Goal: Task Accomplishment & Management: Complete application form

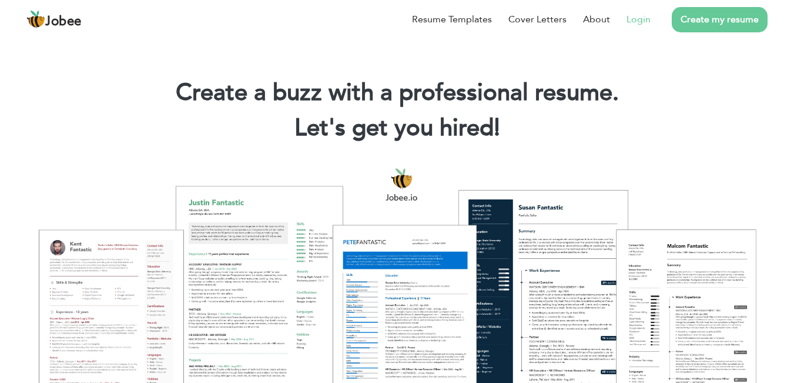
click at [638, 19] on link "Login" at bounding box center [638, 19] width 24 height 14
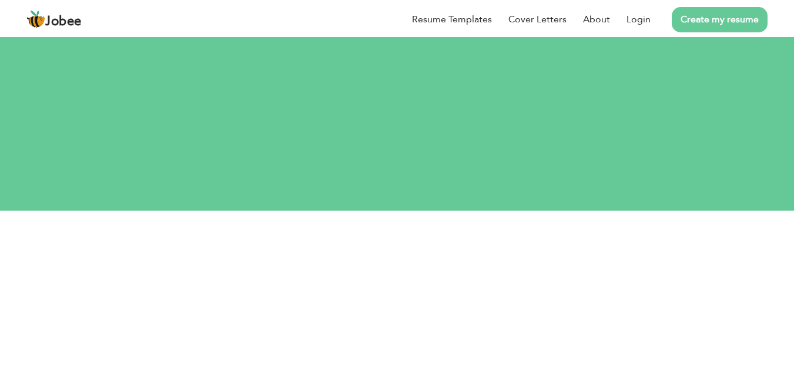
click at [730, 22] on link "Create my resume" at bounding box center [720, 19] width 96 height 25
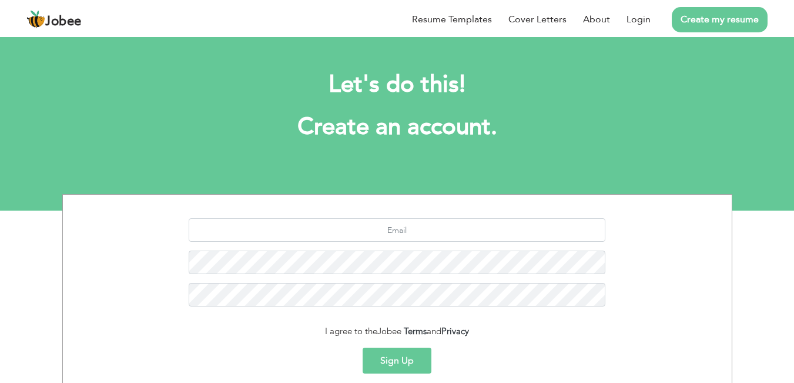
scroll to position [105, 0]
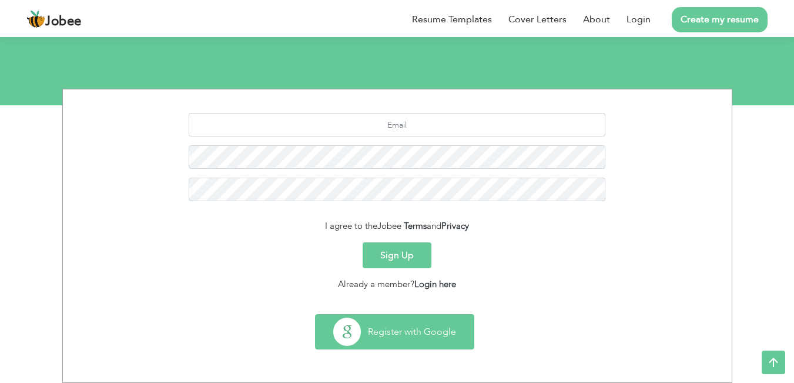
click at [387, 341] on button "Register with Google" at bounding box center [395, 331] width 158 height 34
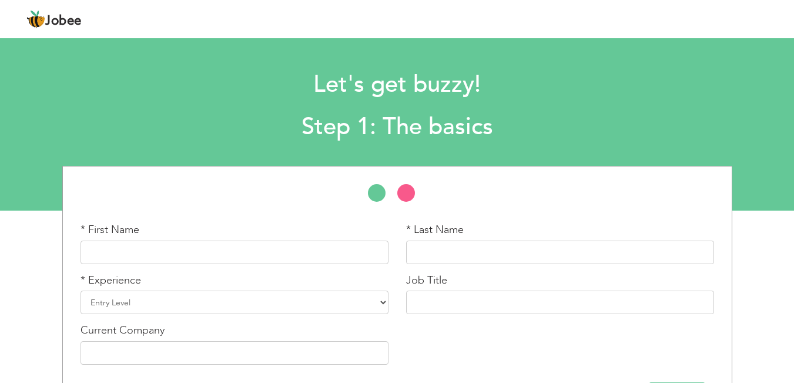
scroll to position [44, 0]
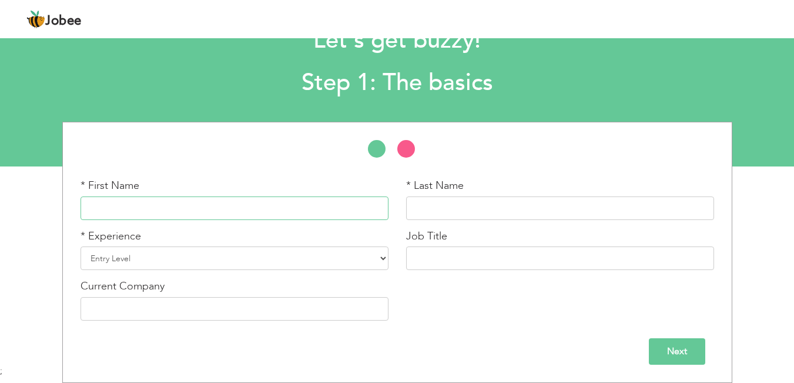
click at [244, 219] on input "text" at bounding box center [234, 208] width 308 height 24
type input "Fiza"
type input "Shafqat"
click at [196, 258] on select "Entry Level Less than 1 Year 1 Year 2 Years 3 Years 4 Years 5 Years 6 Years 7 Y…" at bounding box center [234, 258] width 308 height 24
select select "7"
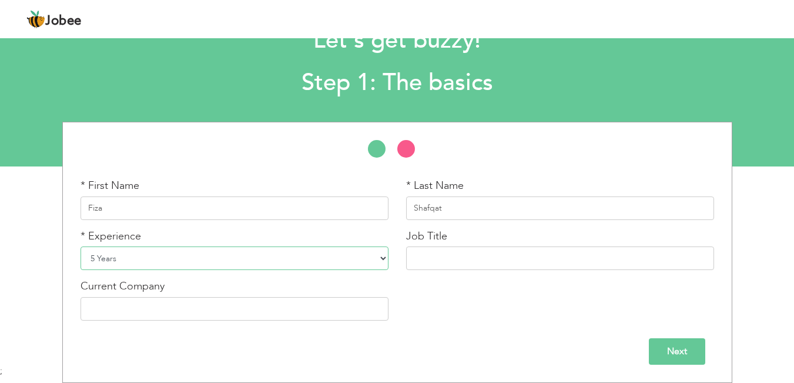
click at [80, 246] on select "Entry Level Less than 1 Year 1 Year 2 Years 3 Years 4 Years 5 Years 6 Years 7 Y…" at bounding box center [234, 258] width 308 height 24
click at [515, 270] on div "Job Title" at bounding box center [560, 254] width 326 height 51
click at [526, 252] on input "text" at bounding box center [560, 258] width 308 height 24
click at [563, 260] on input "Social Media Manager and Content Crea tor" at bounding box center [560, 258] width 308 height 24
click at [589, 257] on input "Social Media Manager and Content Creator" at bounding box center [560, 258] width 308 height 24
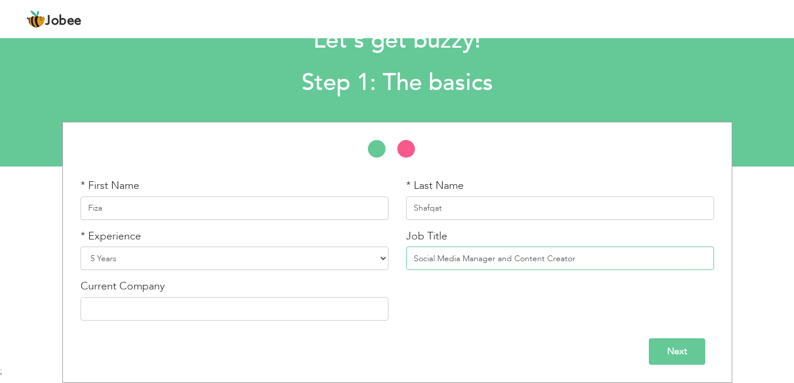
type input "Social Media Manager and Content Creator"
click at [656, 344] on input "Next" at bounding box center [677, 351] width 56 height 26
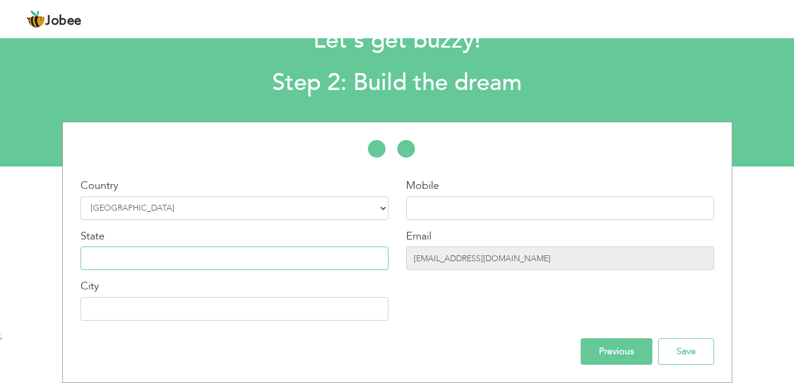
click at [217, 263] on input "text" at bounding box center [234, 258] width 308 height 24
type input "[GEOGRAPHIC_DATA]"
click at [196, 309] on input "text" at bounding box center [234, 309] width 308 height 24
click at [144, 315] on input "text" at bounding box center [234, 309] width 308 height 24
type input "Multan"
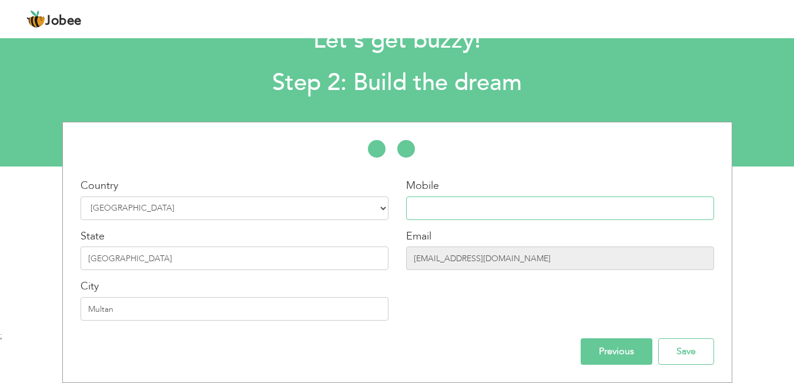
click at [448, 204] on input "text" at bounding box center [560, 208] width 308 height 24
paste input "03120202010"
type input "03120202010"
click at [594, 350] on input "Previous" at bounding box center [617, 351] width 72 height 26
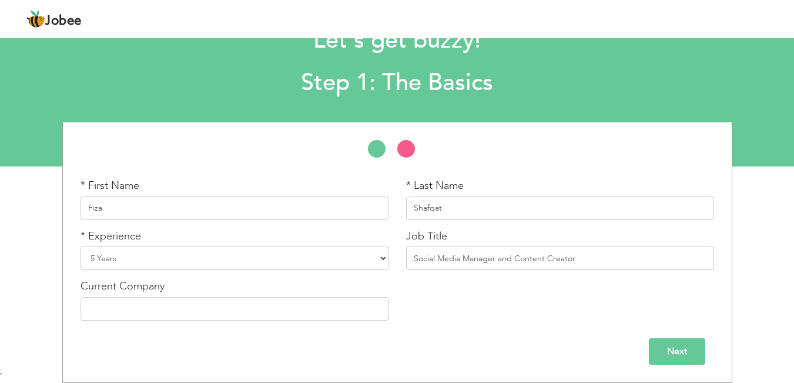
click at [658, 343] on input "Next" at bounding box center [677, 351] width 56 height 26
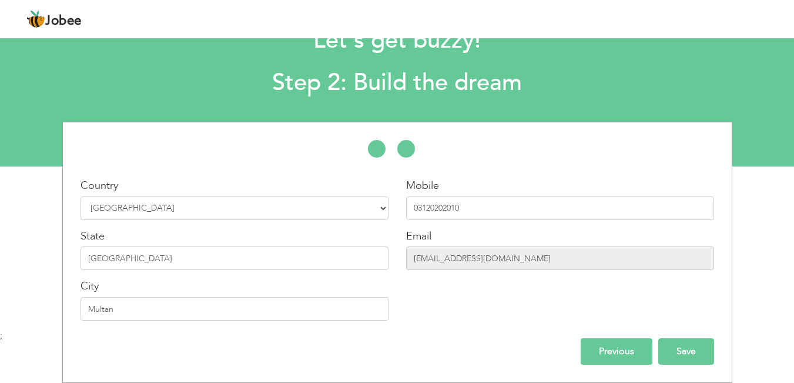
click at [685, 347] on input "Save" at bounding box center [686, 351] width 56 height 26
click at [392, 282] on div "Country Select Country Afghanistan Albania Algeria American Samoa Andorra Angol…" at bounding box center [235, 253] width 326 height 151
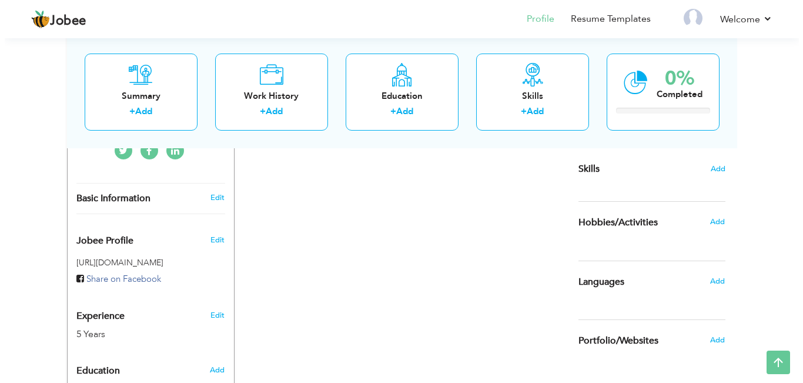
scroll to position [289, 0]
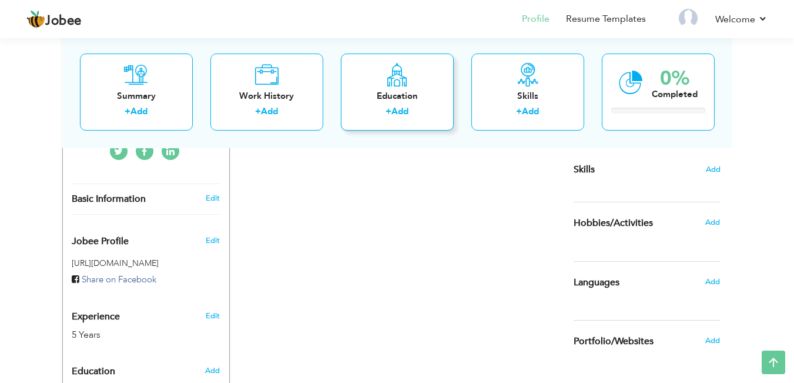
click at [388, 101] on div "Education" at bounding box center [397, 95] width 94 height 12
radio input "true"
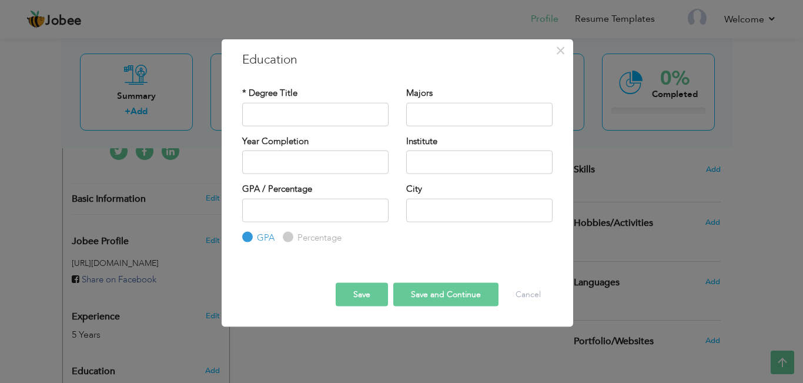
click at [298, 236] on label "Percentage" at bounding box center [317, 237] width 47 height 12
click at [290, 236] on input "Percentage" at bounding box center [287, 237] width 8 height 8
radio input "true"
drag, startPoint x: 259, startPoint y: 142, endPoint x: 347, endPoint y: 149, distance: 89.0
click at [347, 149] on div "Year Completion" at bounding box center [315, 154] width 146 height 39
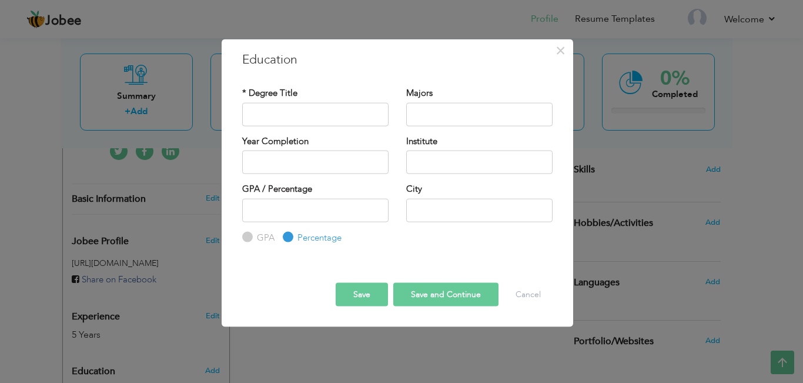
click at [528, 307] on div "Save Save and Continue Delete Cancel" at bounding box center [397, 284] width 328 height 62
click at [528, 296] on button "Cancel" at bounding box center [528, 295] width 49 height 24
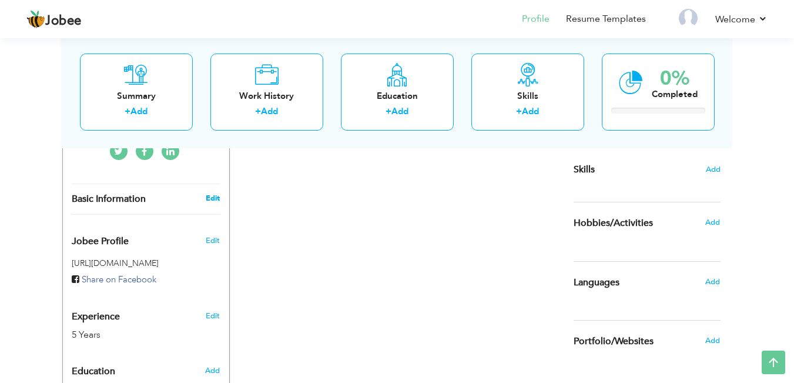
click at [209, 198] on link "Edit" at bounding box center [213, 198] width 14 height 11
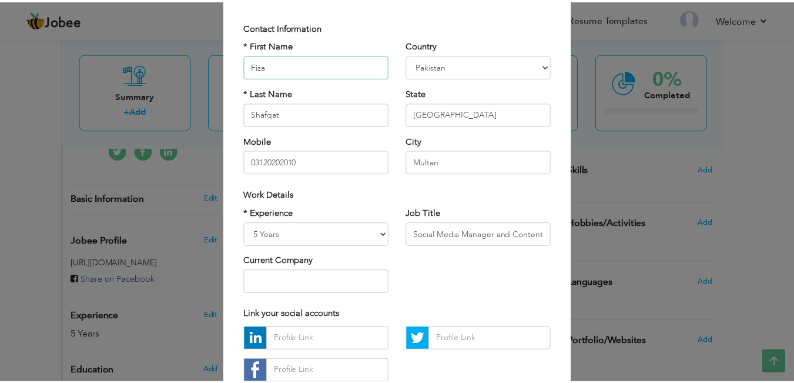
scroll to position [66, 0]
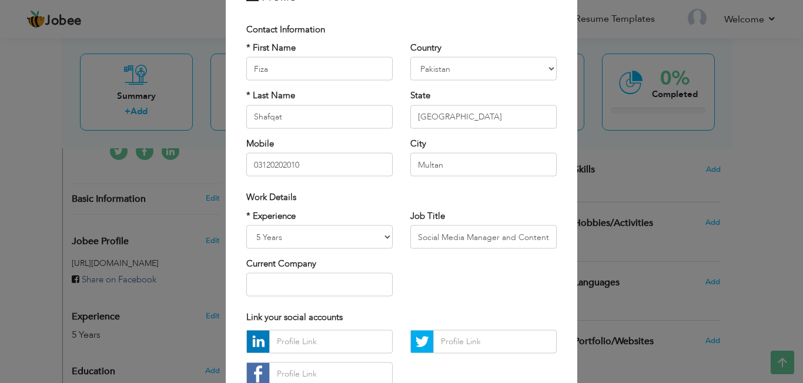
click at [179, 250] on div "× Profile Contact Information * First Name Fiza * Last Name Shafqat" at bounding box center [401, 191] width 803 height 383
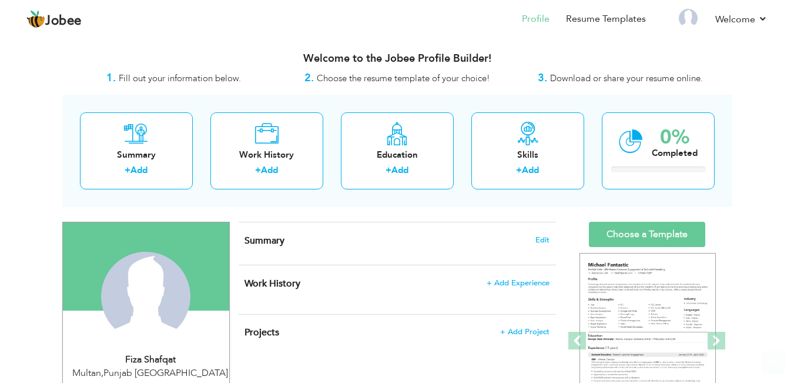
scroll to position [25, 0]
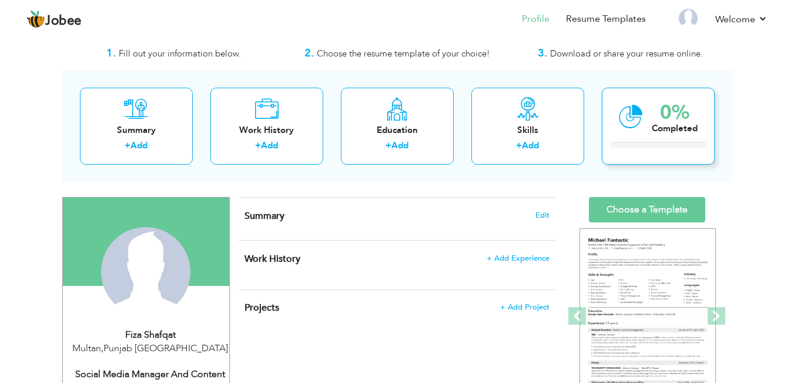
click at [663, 119] on div "0%" at bounding box center [675, 112] width 46 height 19
